Goal: Information Seeking & Learning: Get advice/opinions

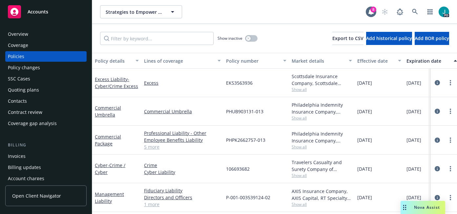
click at [39, 36] on div "Overview" at bounding box center [46, 34] width 76 height 10
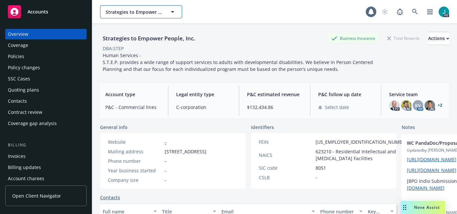
click at [124, 11] on span "Strategies to Empower People, Inc." at bounding box center [134, 12] width 57 height 7
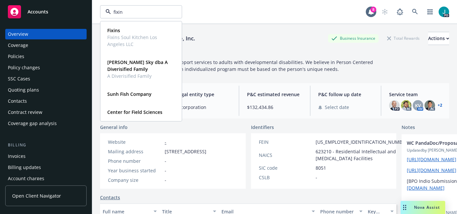
type input "fixins"
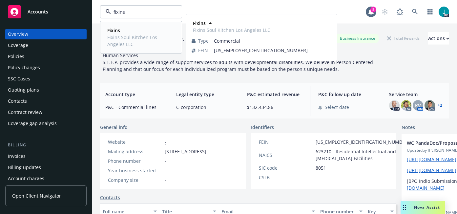
click at [124, 31] on span "Fixins" at bounding box center [140, 30] width 66 height 7
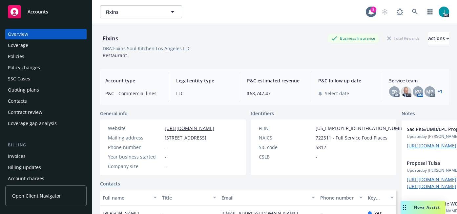
click at [421, 209] on span "Nova Assist" at bounding box center [427, 207] width 26 height 6
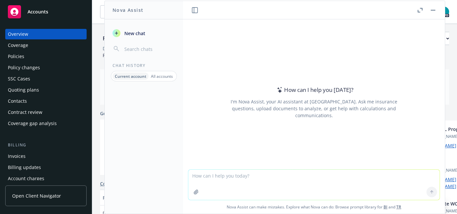
click at [222, 180] on textarea at bounding box center [313, 185] width 251 height 30
type textarea "P"
click at [237, 177] on textarea "Make suggestions for a group captive workers" at bounding box center [313, 184] width 251 height 31
click at [320, 178] on textarea "Make suggestions for the title of a group captive workers" at bounding box center [313, 184] width 251 height 31
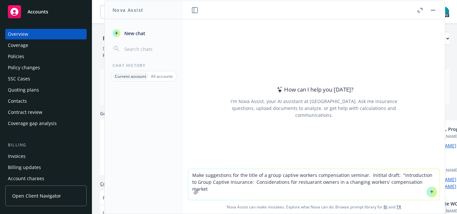
type textarea "Make suggestions for the title of a group captive workers compensation seminar.…"
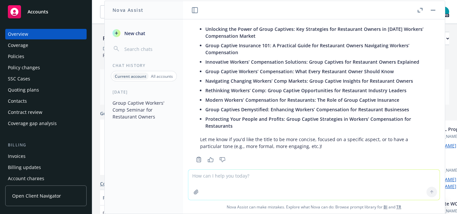
scroll to position [44, 0]
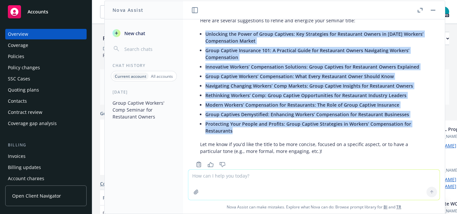
drag, startPoint x: 244, startPoint y: 131, endPoint x: 194, endPoint y: 31, distance: 111.8
click at [194, 31] on div "Here are several suggestions to refine and energize your seminar title: Unlocki…" at bounding box center [314, 85] width 241 height 143
copy div "Unlocking the Power of Group Captives: Key Strategies for Restaurant Owners in …"
click at [422, 44] on div "Here are several suggestions to refine and energize your seminar title: Unlocki…" at bounding box center [314, 85] width 241 height 143
